Goal: Information Seeking & Learning: Check status

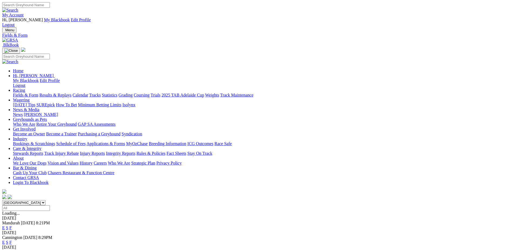
select select "WA"
click at [5, 225] on link "E" at bounding box center [3, 227] width 3 height 5
click at [50, 205] on input "Friday, 22 Aug 2025" at bounding box center [26, 208] width 48 height 6
type input "Today, 22 Aug 2025"
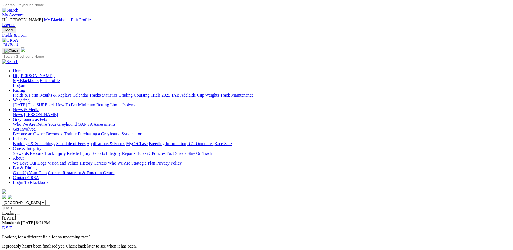
click at [5, 225] on link "E" at bounding box center [3, 227] width 3 height 5
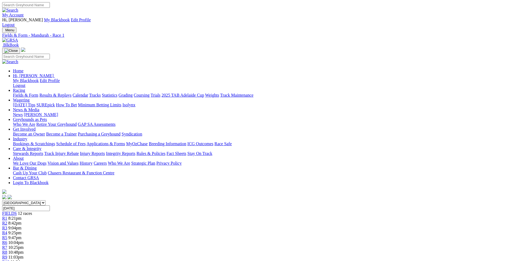
click at [22, 143] on span "8:21pm" at bounding box center [14, 218] width 13 height 5
click at [50, 205] on input "Friday, 22 Aug 2025" at bounding box center [26, 208] width 48 height 6
type input "Today, 22 Aug 2025"
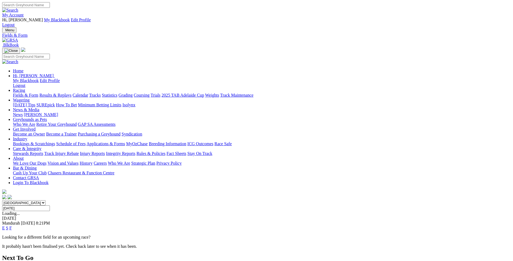
click at [2, 200] on select "South Australia New South Wales Northern Territory Queensland Tasmania Victoria…" at bounding box center [23, 202] width 43 height 5
select select "SA"
click option "[GEOGRAPHIC_DATA]" at bounding box center [0, 0] width 0 height 0
click at [50, 205] on input "[DATE]" at bounding box center [26, 208] width 48 height 6
type input "[DATE], [DATE]"
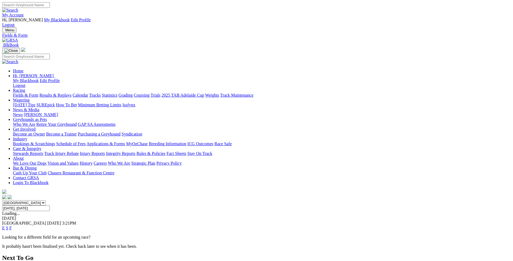
click at [71, 93] on link "Results & Replays" at bounding box center [55, 95] width 32 height 5
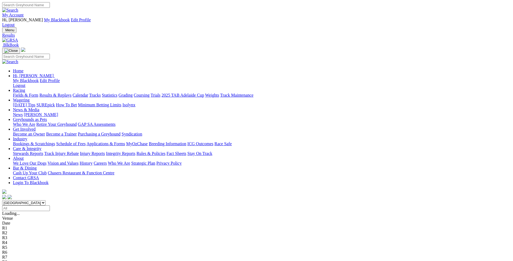
click at [50, 205] on input "Select date" at bounding box center [26, 208] width 48 height 6
type input "[DATE], [DATE]"
click at [2, 200] on select "[GEOGRAPHIC_DATA] [GEOGRAPHIC_DATA] [GEOGRAPHIC_DATA] [GEOGRAPHIC_DATA] [GEOGRA…" at bounding box center [23, 202] width 43 height 5
select select "WA"
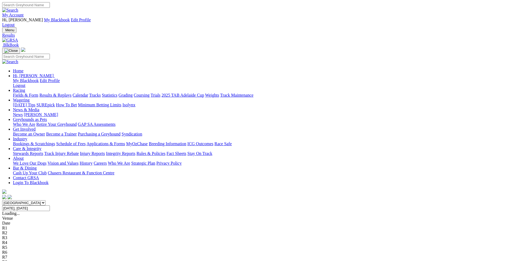
click option "[GEOGRAPHIC_DATA]" at bounding box center [0, 0] width 0 height 0
